Goal: Find specific page/section: Find specific page/section

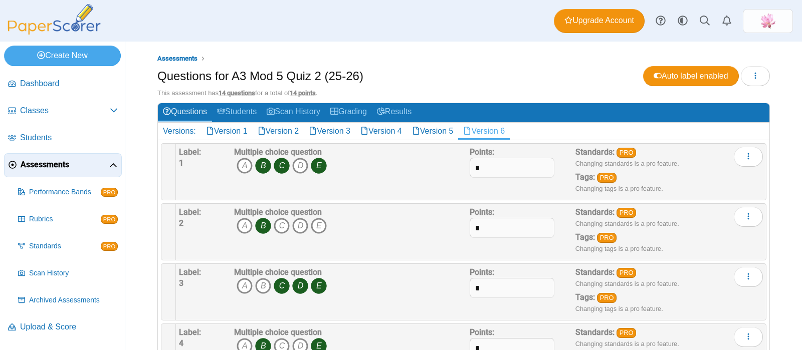
scroll to position [651, 0]
click at [186, 61] on span "Assessments" at bounding box center [177, 59] width 40 height 8
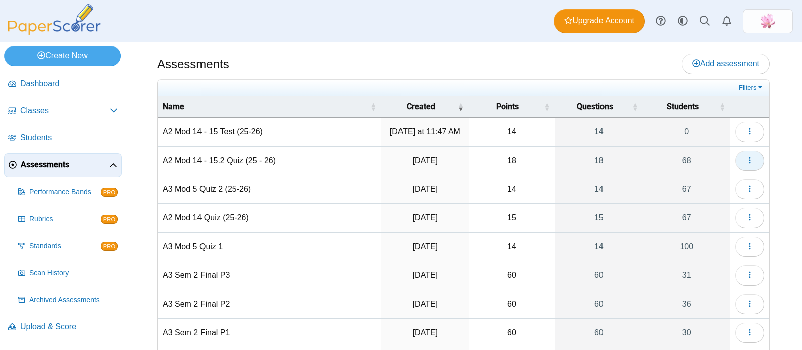
click at [746, 161] on icon "button" at bounding box center [750, 160] width 8 height 8
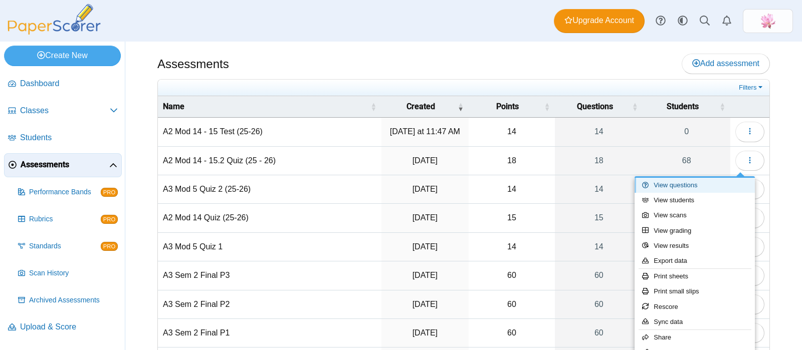
click at [712, 182] on link "View questions" at bounding box center [694, 185] width 120 height 15
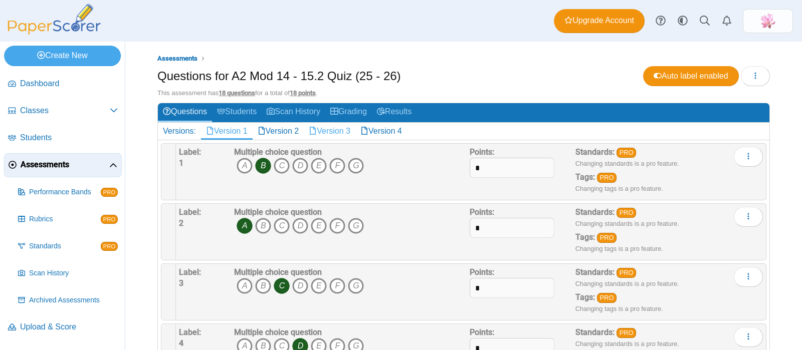
click at [353, 129] on link "Version 3" at bounding box center [330, 131] width 52 height 17
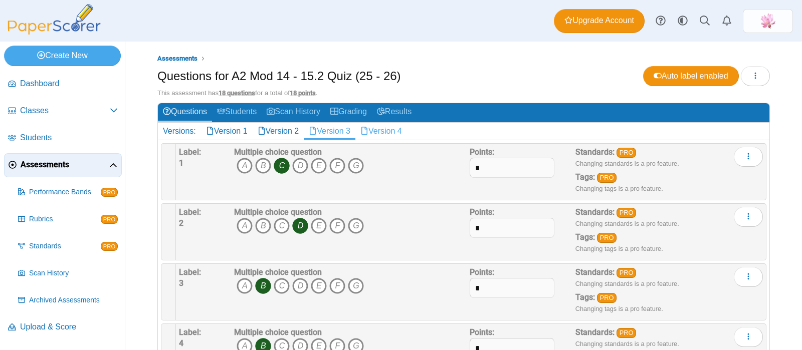
click at [376, 128] on link "Version 4" at bounding box center [381, 131] width 52 height 17
